Goal: Information Seeking & Learning: Learn about a topic

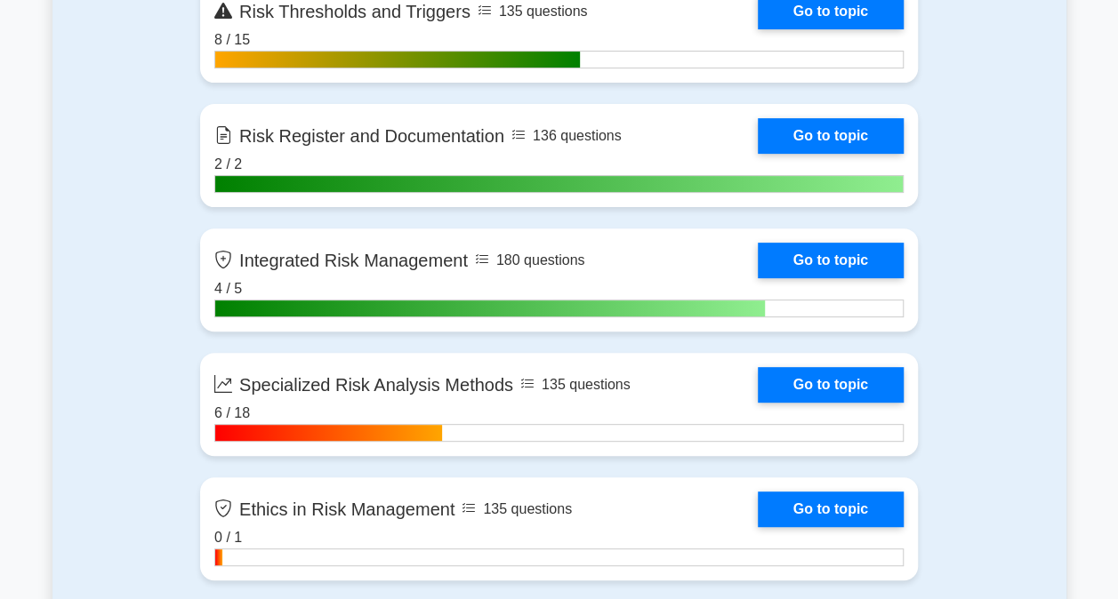
scroll to position [3645, 0]
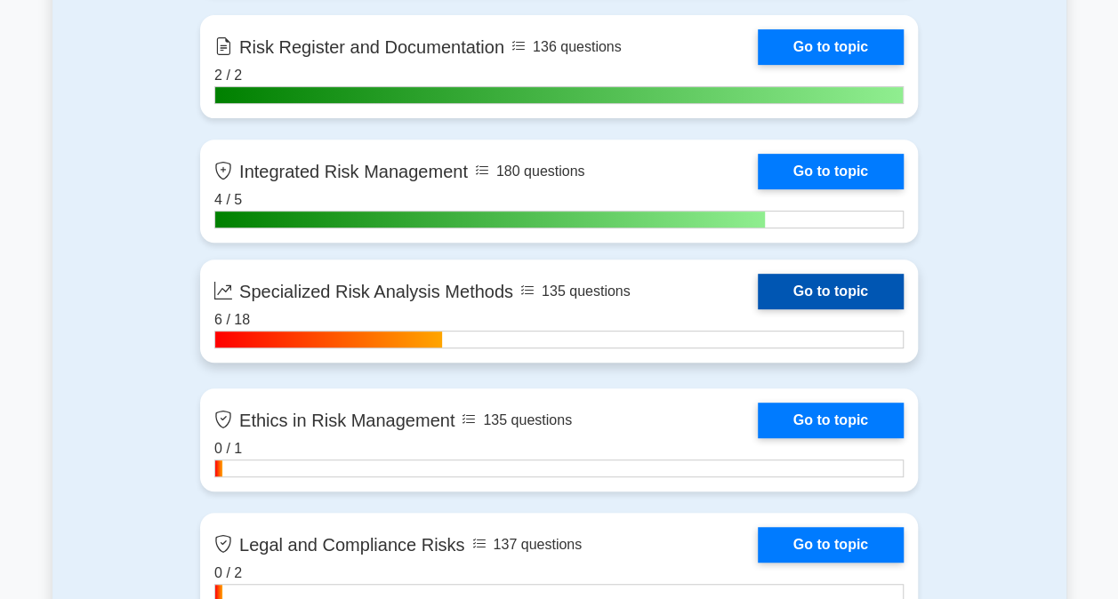
click at [797, 289] on link "Go to topic" at bounding box center [831, 292] width 146 height 36
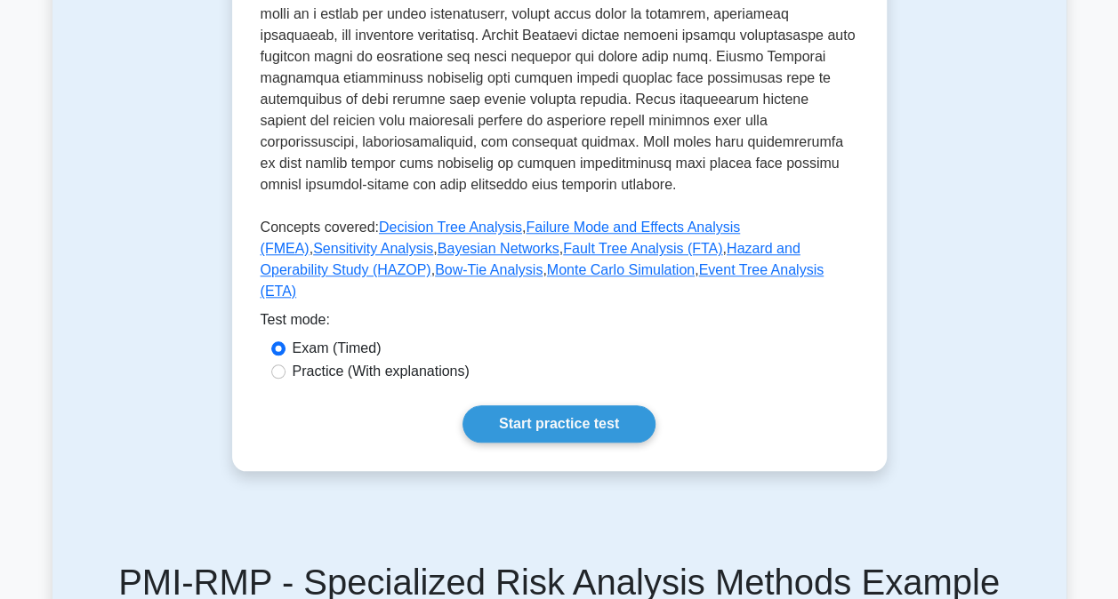
scroll to position [800, 0]
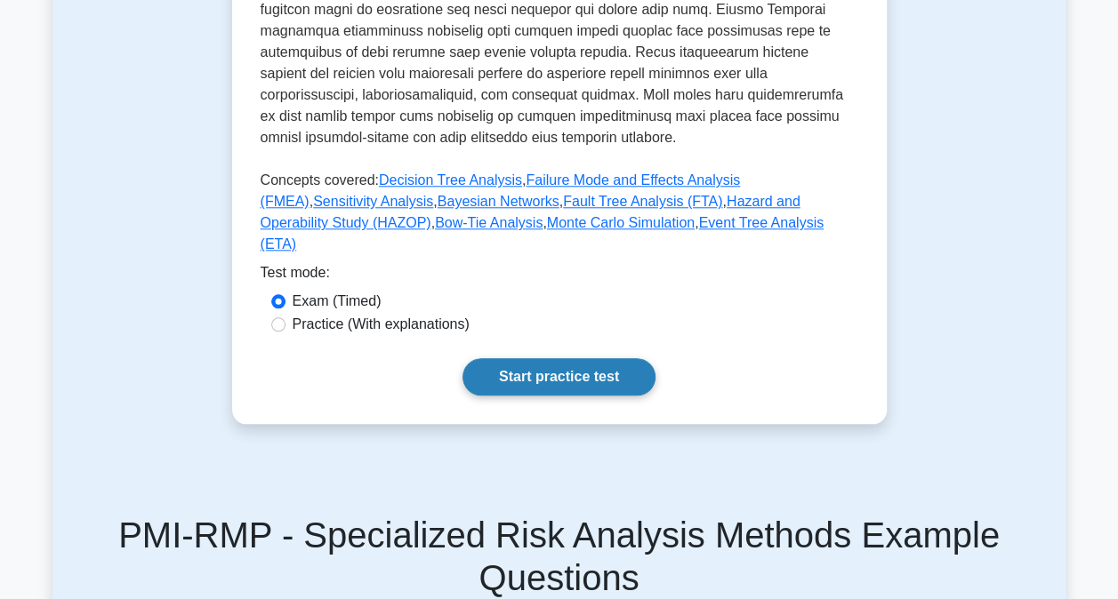
click at [517, 358] on link "Start practice test" at bounding box center [558, 376] width 193 height 37
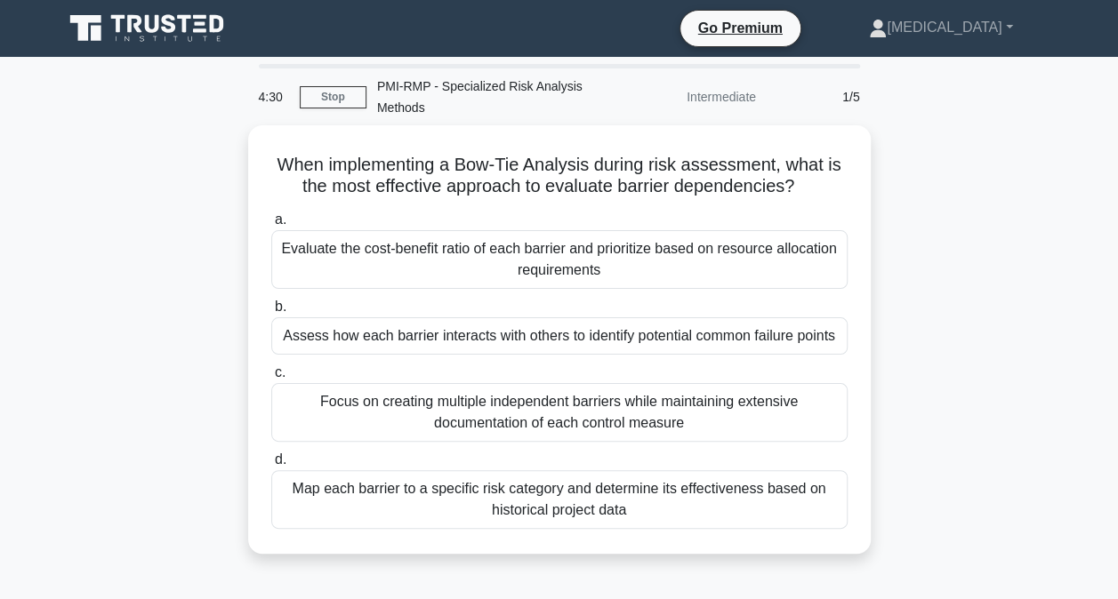
click at [186, 267] on div "When implementing a Bow-Tie Analysis during risk assessment, what is the most e…" at bounding box center [559, 350] width 1014 height 450
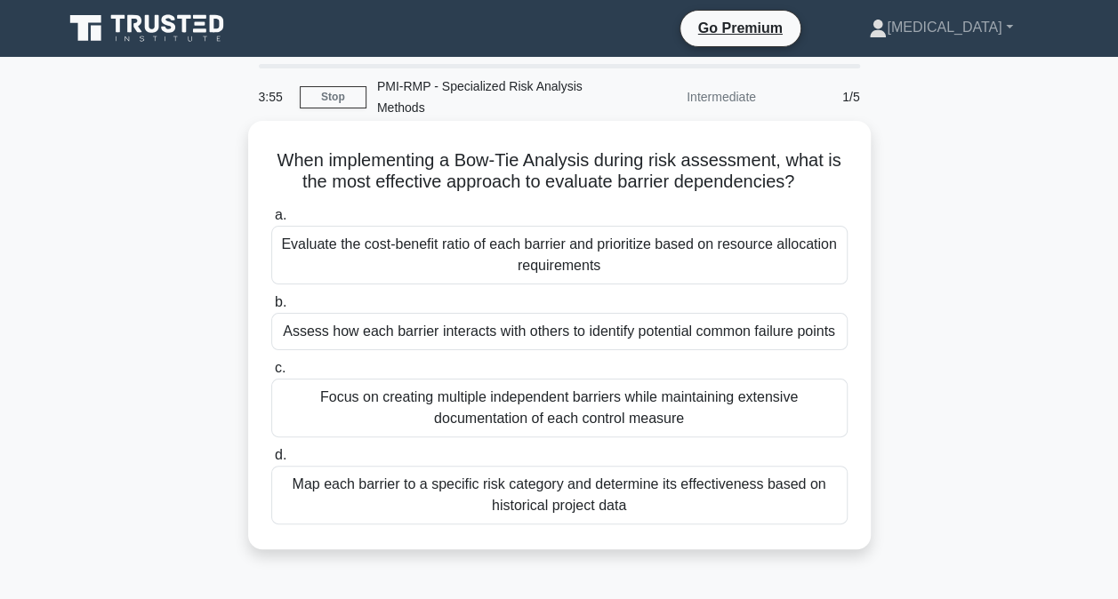
click at [422, 340] on div "Assess how each barrier interacts with others to identify potential common fail…" at bounding box center [559, 331] width 576 height 37
click at [271, 309] on input "b. Assess how each barrier interacts with others to identify potential common f…" at bounding box center [271, 303] width 0 height 12
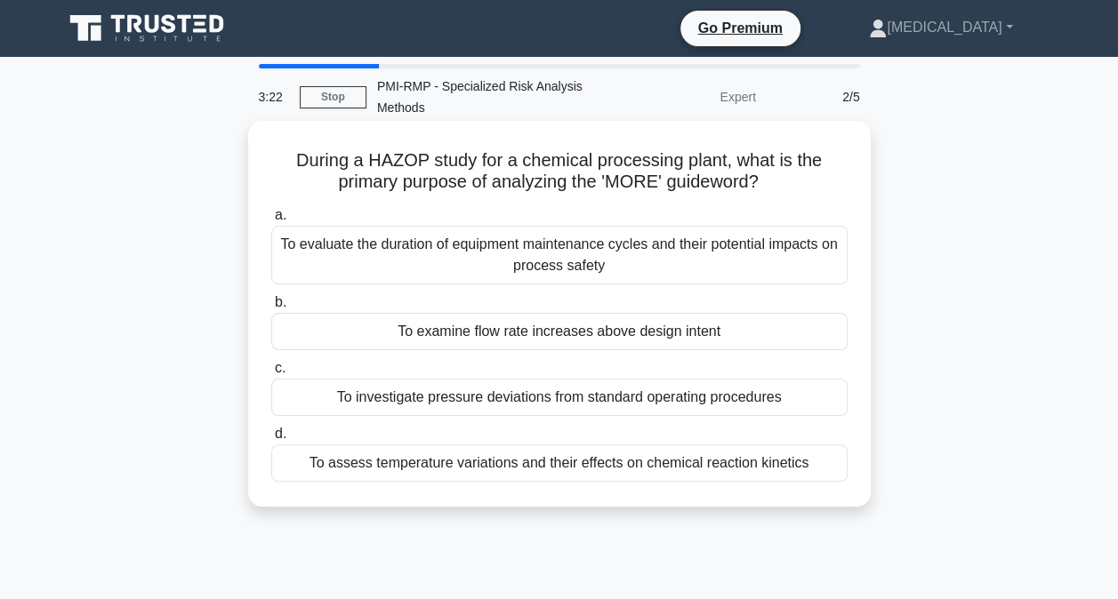
click at [471, 253] on div "To evaluate the duration of equipment maintenance cycles and their potential im…" at bounding box center [559, 255] width 576 height 59
click at [271, 221] on input "a. To evaluate the duration of equipment maintenance cycles and their potential…" at bounding box center [271, 216] width 0 height 12
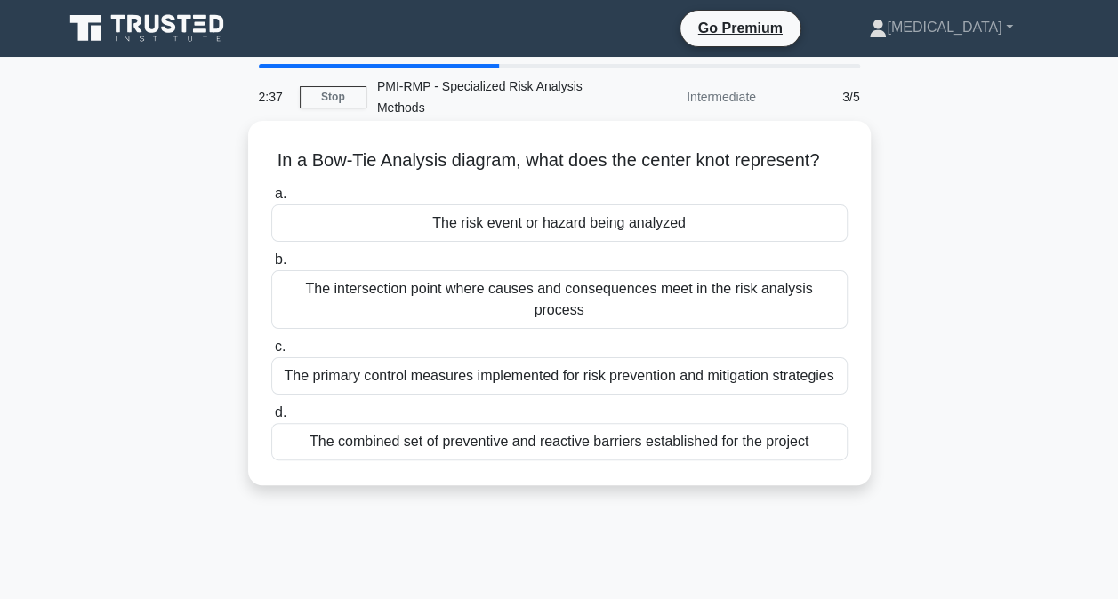
click at [453, 361] on div "The primary control measures implemented for risk prevention and mitigation str…" at bounding box center [559, 375] width 576 height 37
click at [271, 353] on input "c. The primary control measures implemented for risk prevention and mitigation …" at bounding box center [271, 347] width 0 height 12
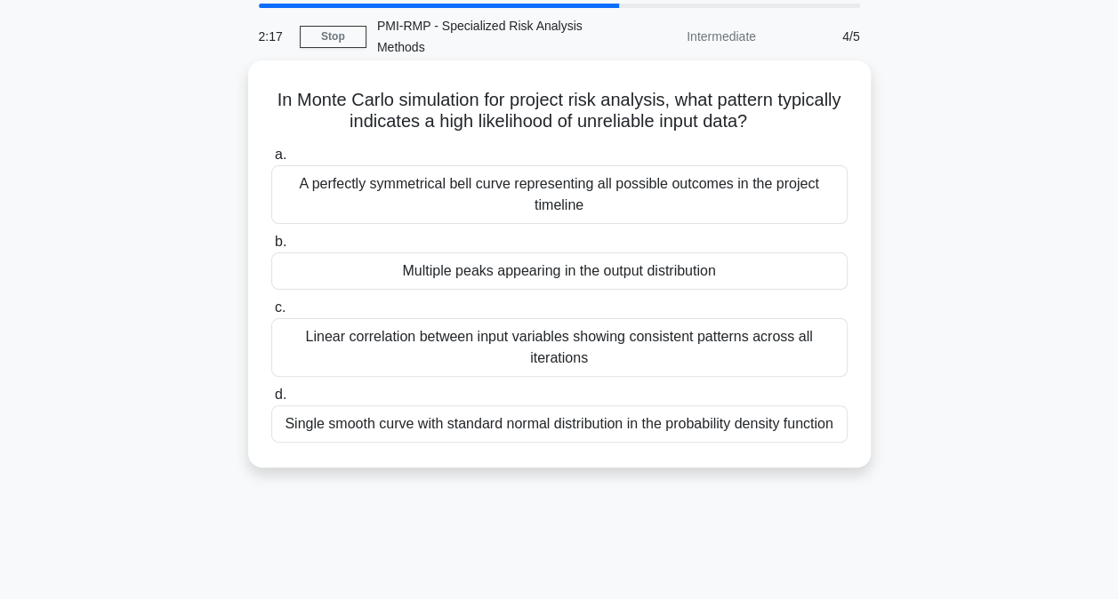
scroll to position [89, 0]
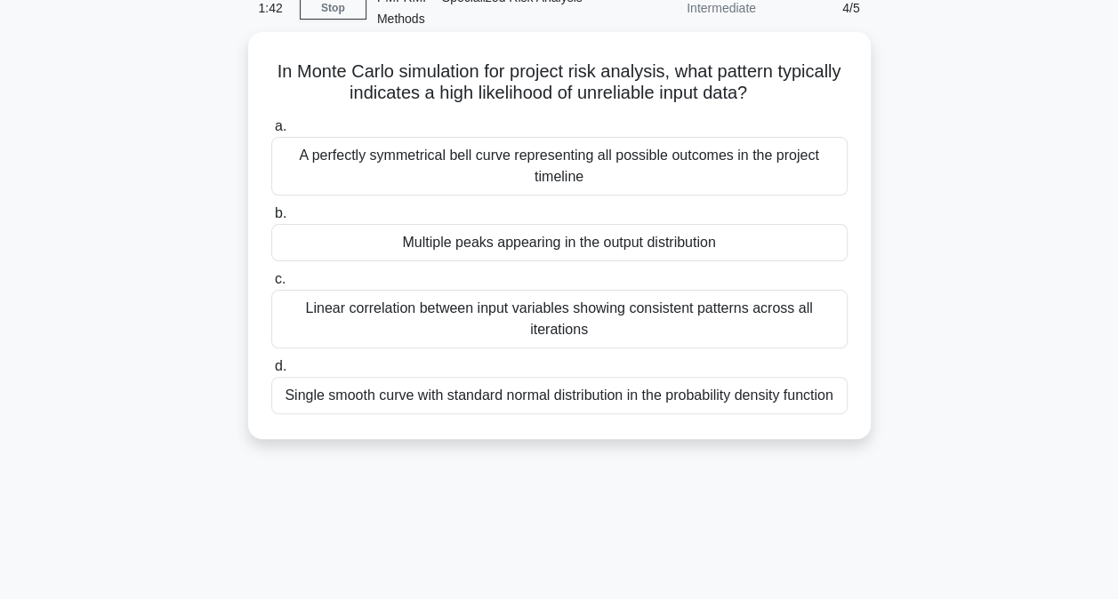
click at [560, 162] on div "A perfectly symmetrical bell curve representing all possible outcomes in the pr…" at bounding box center [559, 166] width 576 height 59
click at [271, 132] on input "a. A perfectly symmetrical bell curve representing all possible outcomes in the…" at bounding box center [271, 127] width 0 height 12
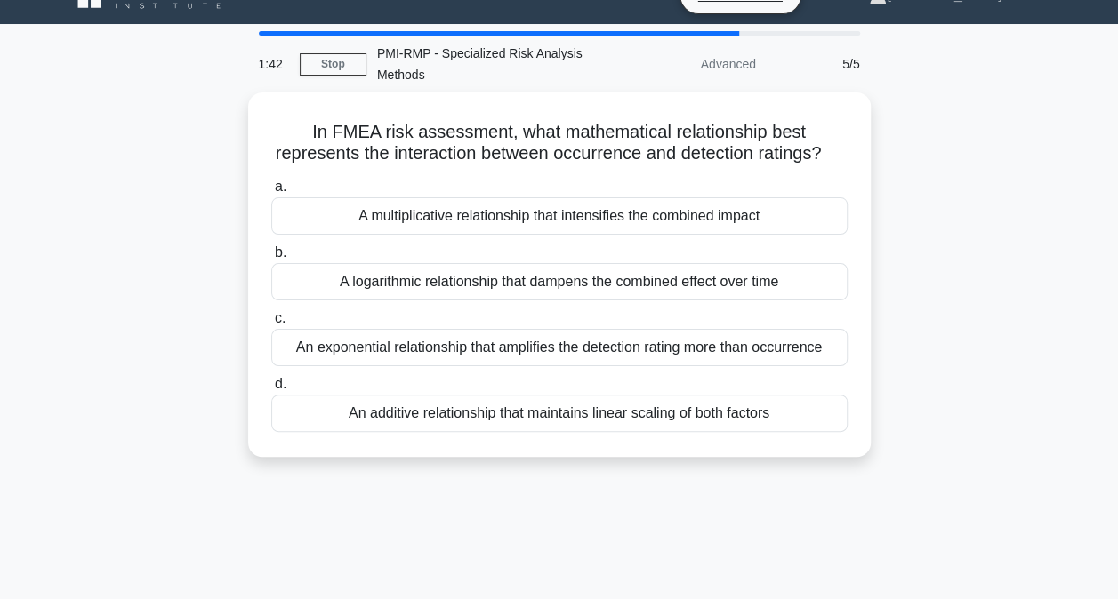
scroll to position [0, 0]
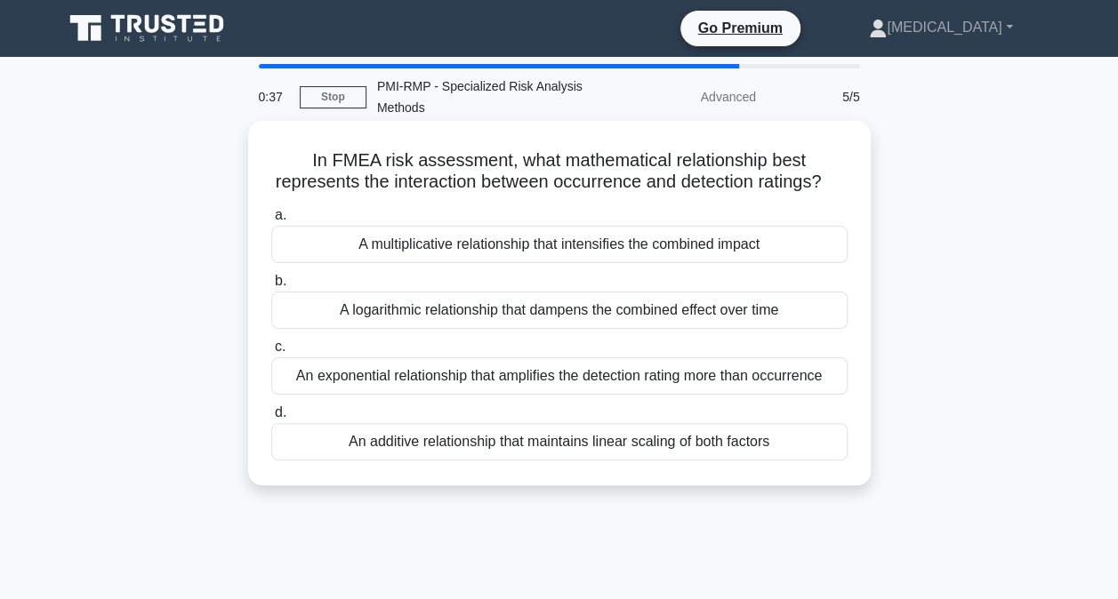
click at [525, 263] on div "A multiplicative relationship that intensifies the combined impact" at bounding box center [559, 244] width 576 height 37
click at [271, 221] on input "a. A multiplicative relationship that intensifies the combined impact" at bounding box center [271, 216] width 0 height 12
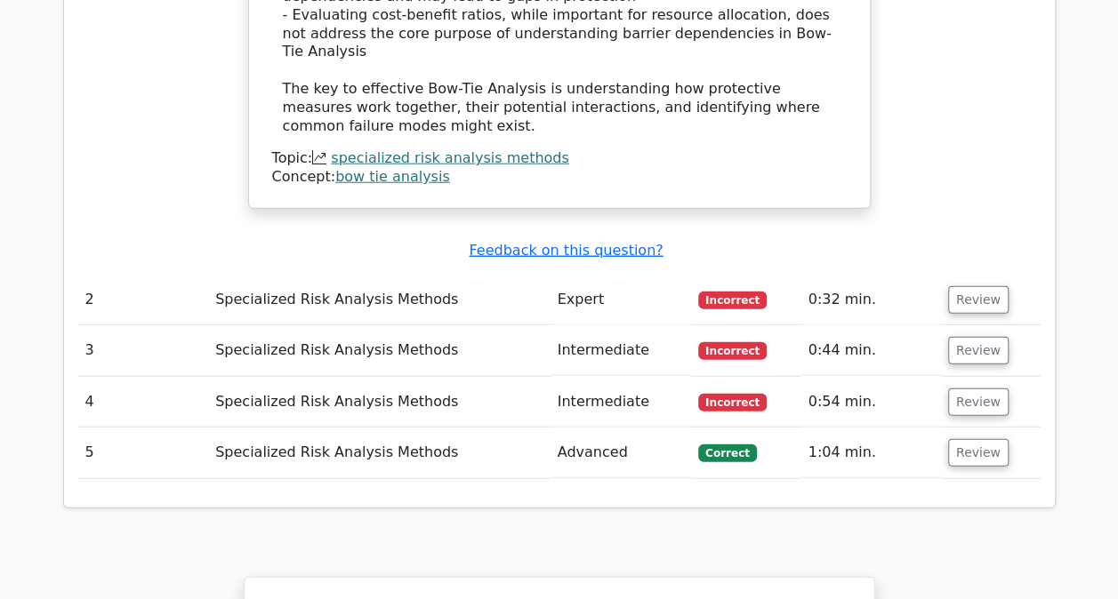
scroll to position [2223, 0]
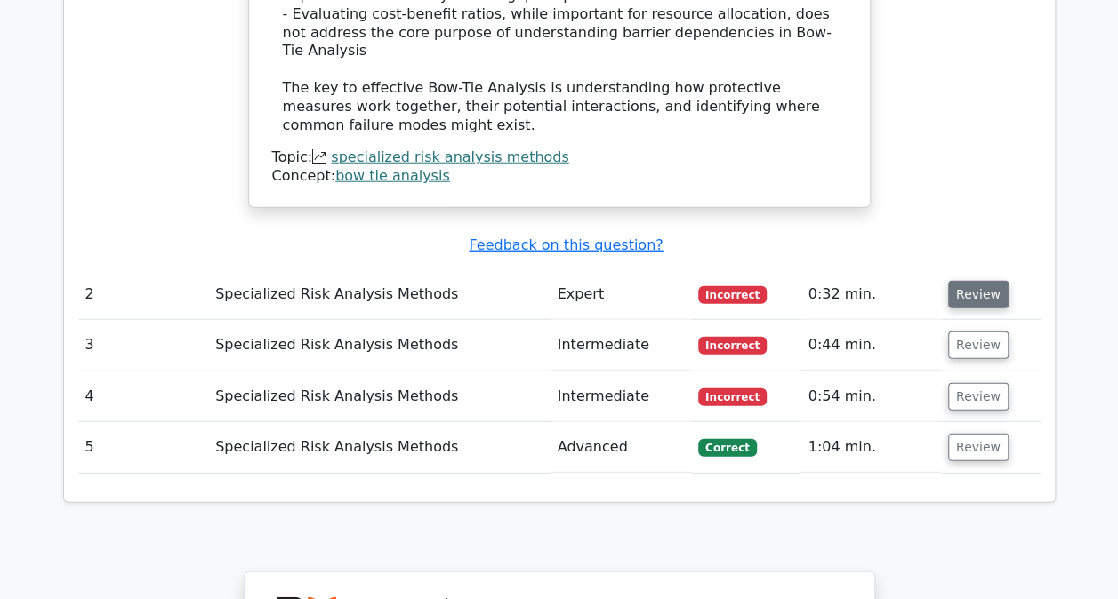
click at [978, 281] on button "Review" at bounding box center [978, 295] width 60 height 28
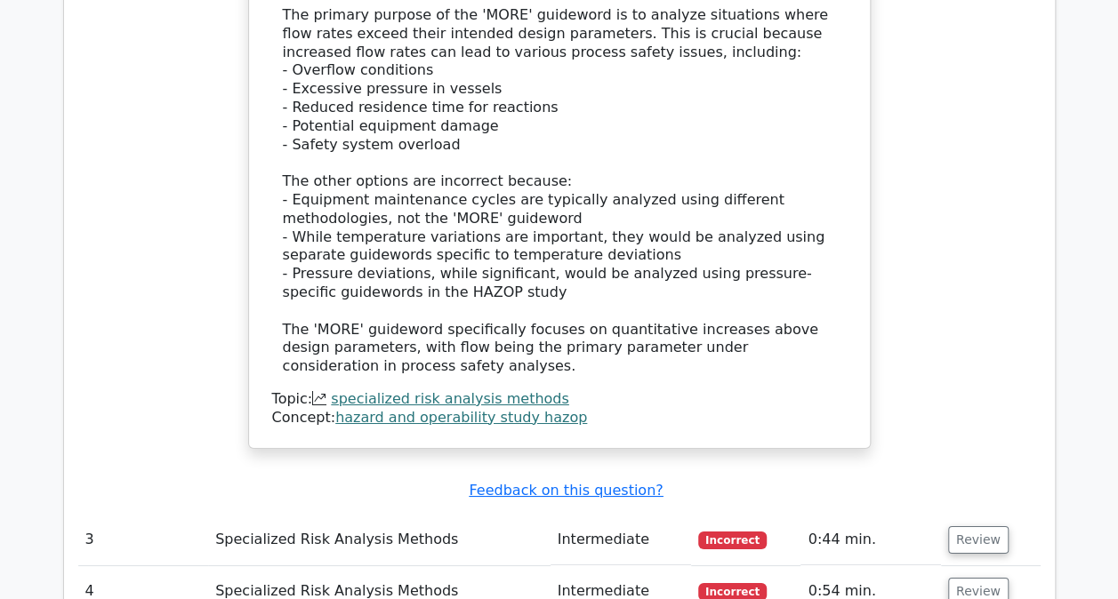
scroll to position [3201, 0]
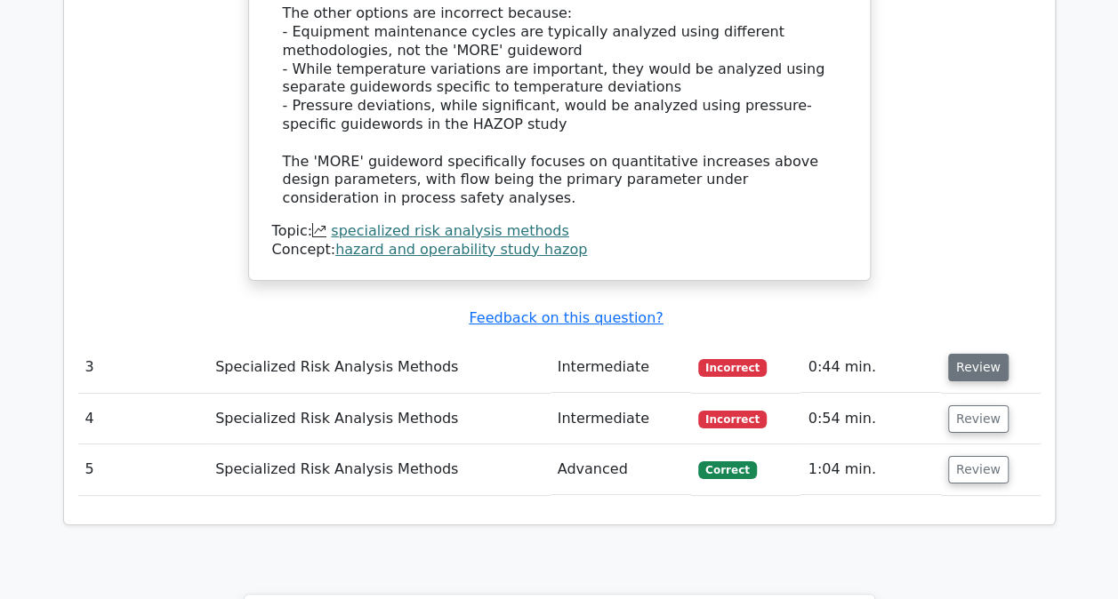
click at [954, 354] on button "Review" at bounding box center [978, 368] width 60 height 28
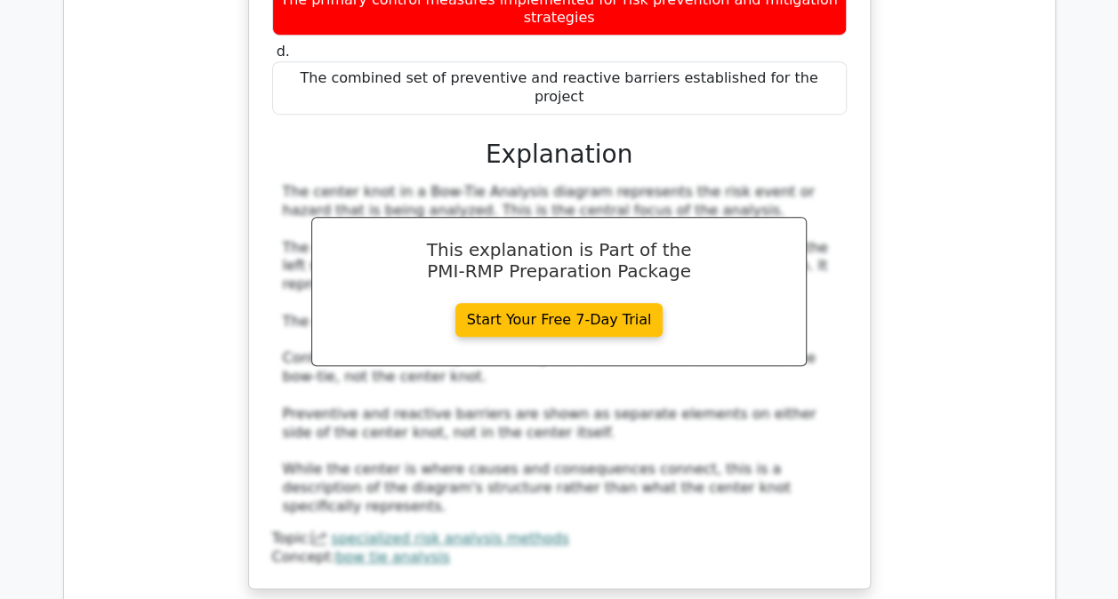
scroll to position [3912, 0]
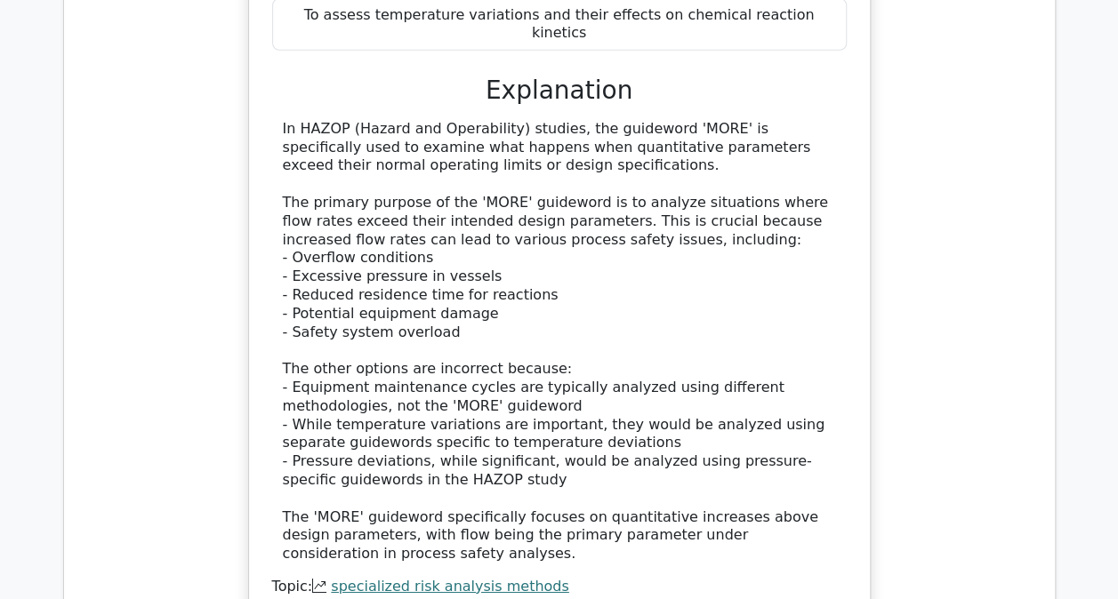
scroll to position [2667, 0]
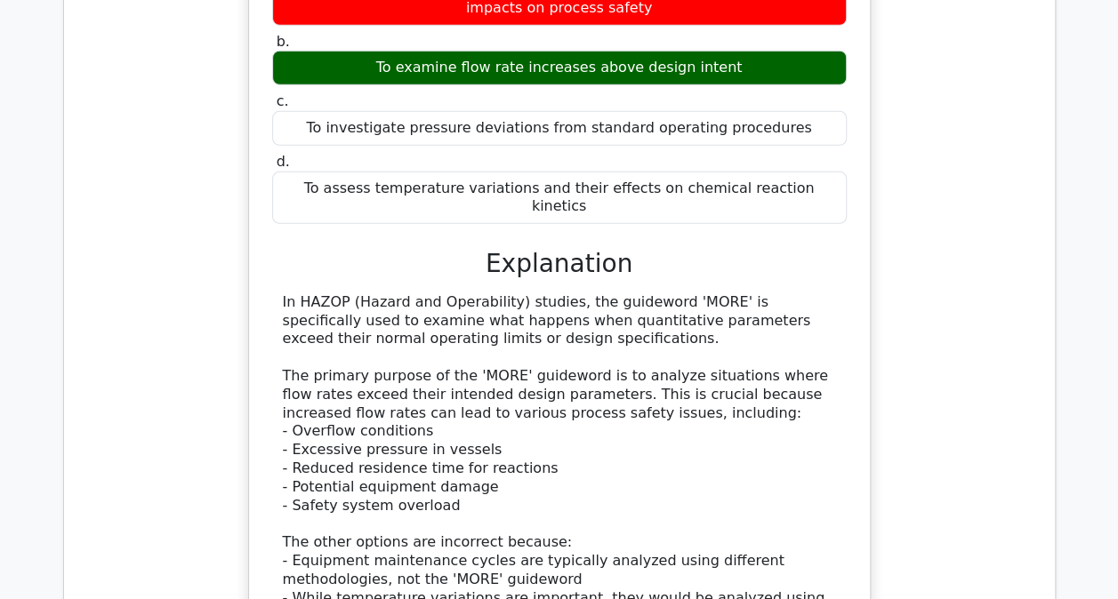
click at [550, 293] on div "In HAZOP (Hazard and Operability) studies, the guideword 'MORE' is specifically…" at bounding box center [559, 515] width 553 height 444
